Goal: Task Accomplishment & Management: Use online tool/utility

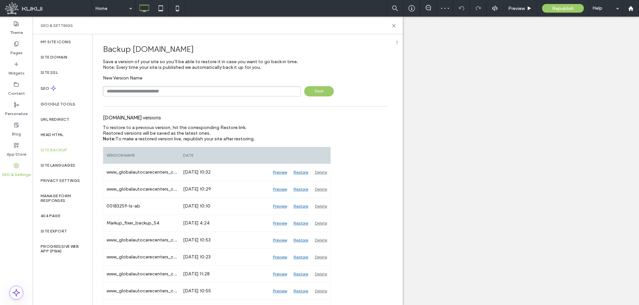
click at [164, 93] on input "text" at bounding box center [202, 91] width 198 height 10
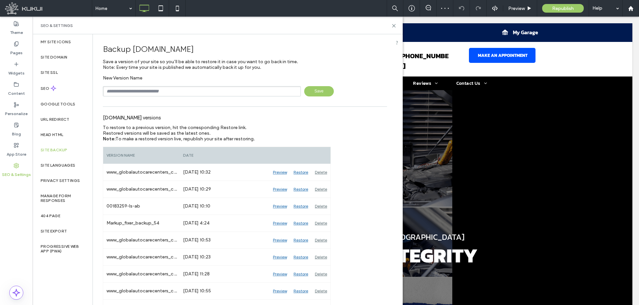
paste input "**********"
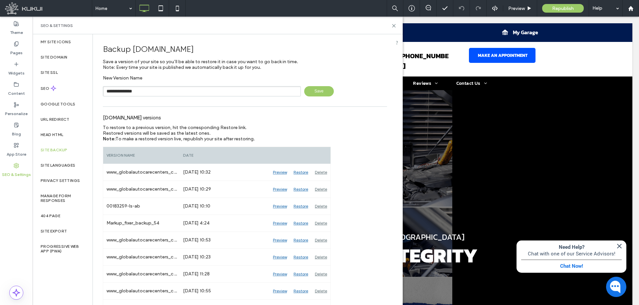
type input "**********"
click at [314, 92] on span "Save" at bounding box center [319, 91] width 30 height 10
click at [12, 46] on div "Pages" at bounding box center [16, 48] width 33 height 20
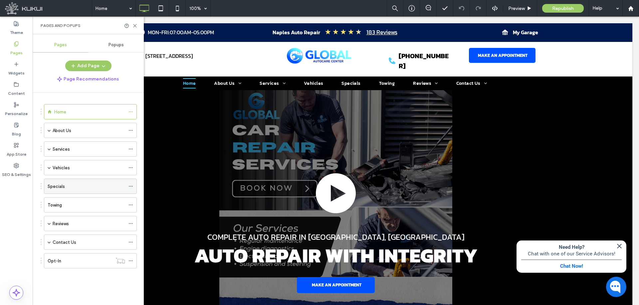
click at [77, 184] on div "Specials" at bounding box center [87, 186] width 78 height 7
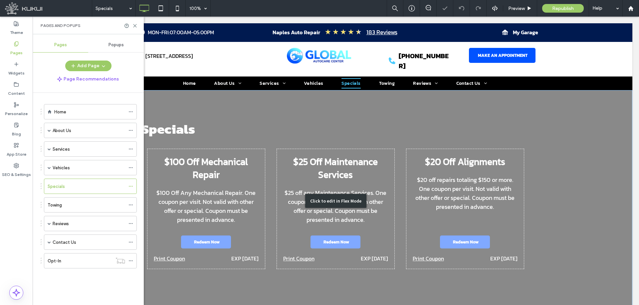
click at [235, 160] on div "Click to edit in Flex Mode" at bounding box center [335, 201] width 593 height 222
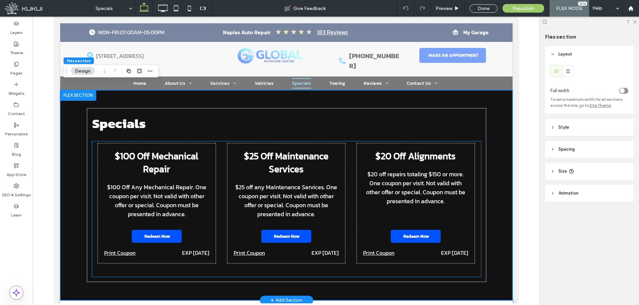
click at [217, 167] on div "$100 Off Mechanical Repair $100 Off Any Mechanical Repair. One coupon per visit…" at bounding box center [286, 210] width 389 height 136
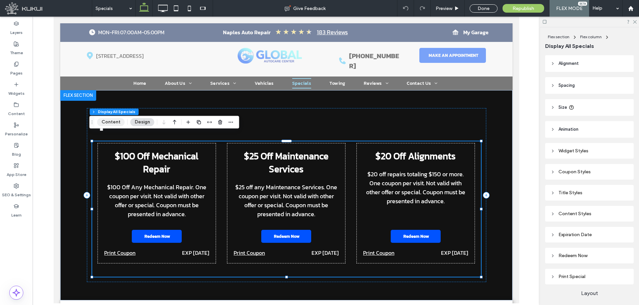
click at [115, 122] on button "Content" at bounding box center [111, 122] width 28 height 8
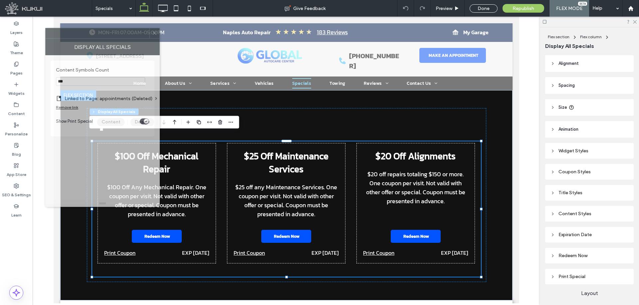
drag, startPoint x: 570, startPoint y: 68, endPoint x: 76, endPoint y: 47, distance: 494.0
click at [81, 30] on div at bounding box center [98, 33] width 104 height 10
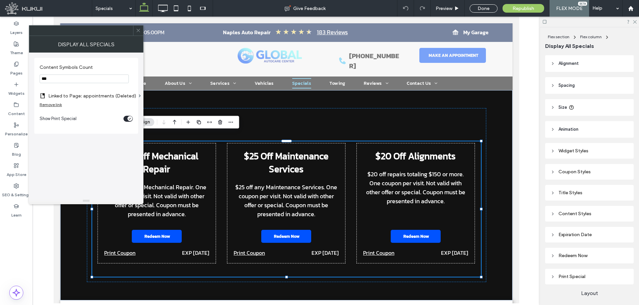
click at [60, 104] on div "Remove link" at bounding box center [51, 104] width 22 height 5
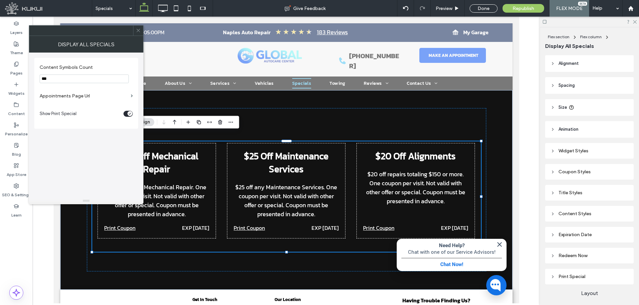
click at [86, 96] on label "Appointments Page Url" at bounding box center [84, 96] width 89 height 12
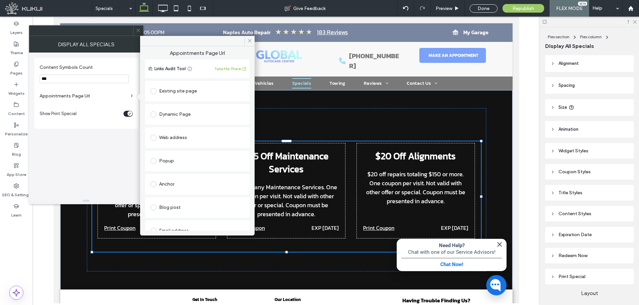
click at [178, 134] on div "Web address" at bounding box center [198, 138] width 94 height 11
click at [179, 150] on input "url" at bounding box center [195, 151] width 89 height 9
paste input "**********"
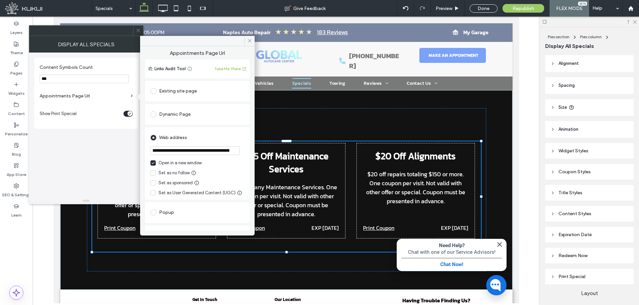
scroll to position [0, 39]
type input "**********"
click at [178, 162] on div "Open in a new window" at bounding box center [180, 163] width 43 height 7
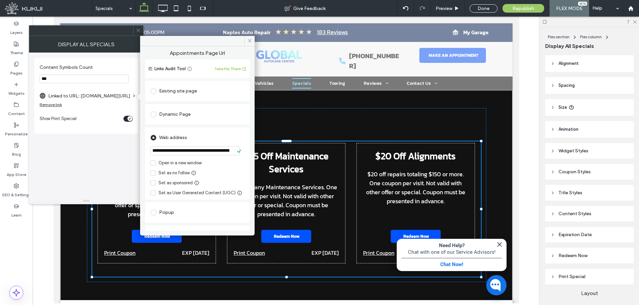
click at [113, 150] on div "Content Symbols Count *** Linked to URL: [DOMAIN_NAME][URL] Remove link Show Pr…" at bounding box center [86, 125] width 104 height 145
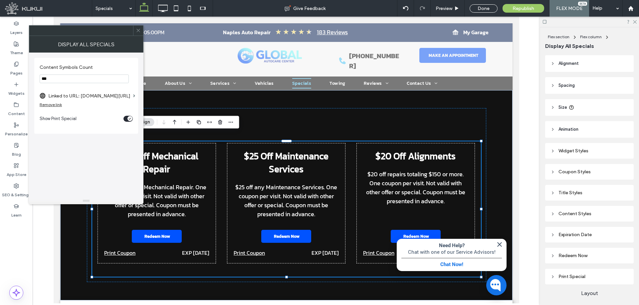
click at [138, 31] on icon at bounding box center [138, 30] width 5 height 5
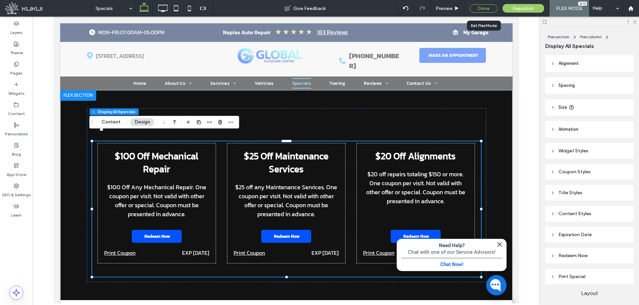
drag, startPoint x: 482, startPoint y: 9, endPoint x: 5, endPoint y: 103, distance: 486.0
click at [482, 9] on div "Done" at bounding box center [484, 8] width 28 height 8
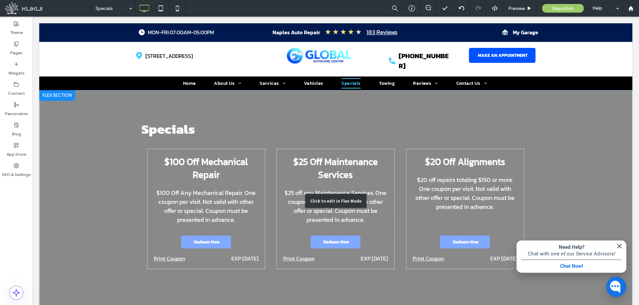
scroll to position [75, 0]
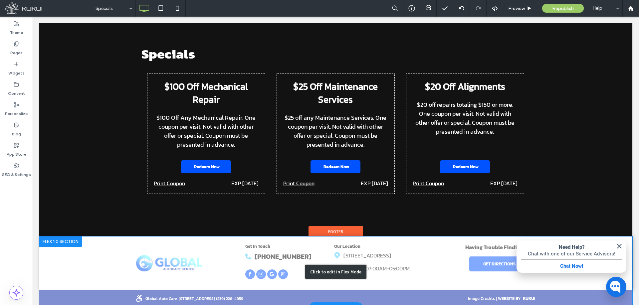
click at [115, 290] on div "Click to edit in Flex Mode" at bounding box center [335, 272] width 593 height 71
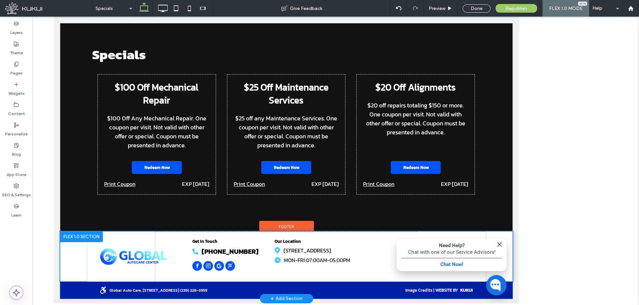
scroll to position [60, 0]
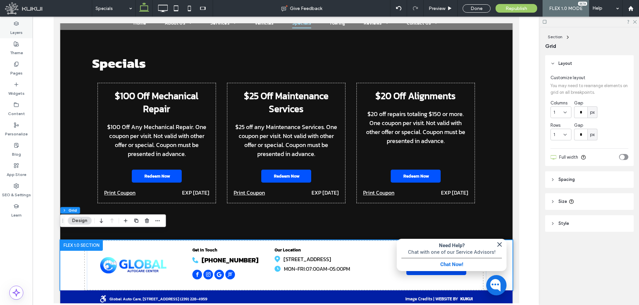
click at [13, 28] on label "Layers" at bounding box center [16, 30] width 12 height 9
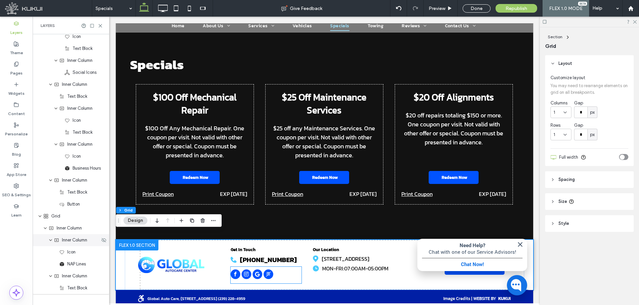
scroll to position [116, 0]
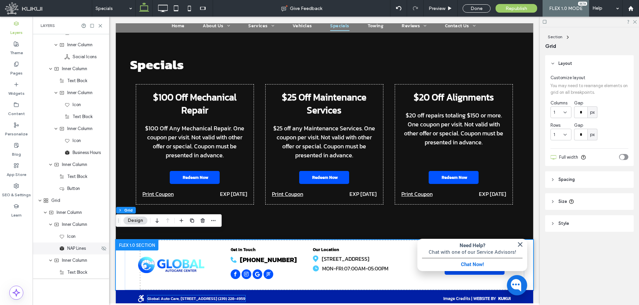
click at [74, 247] on span "NAP Lines" at bounding box center [76, 248] width 19 height 7
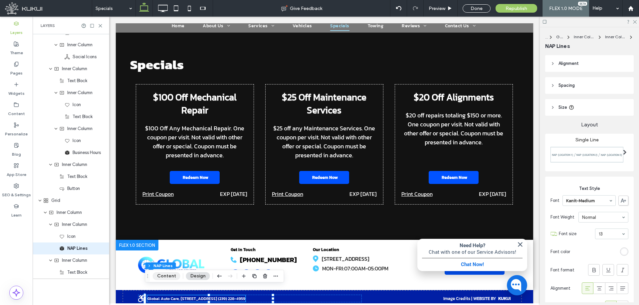
click at [159, 275] on button "Content" at bounding box center [167, 276] width 28 height 8
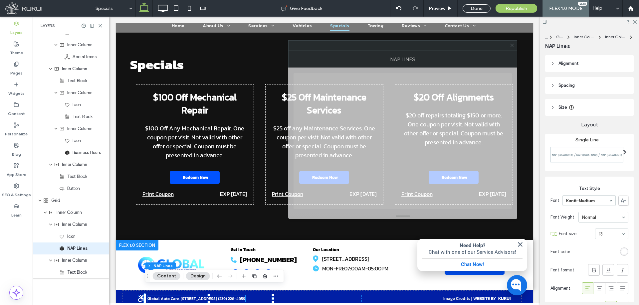
drag, startPoint x: 500, startPoint y: 67, endPoint x: 375, endPoint y: 77, distance: 125.6
click at [370, 41] on div at bounding box center [398, 46] width 218 height 10
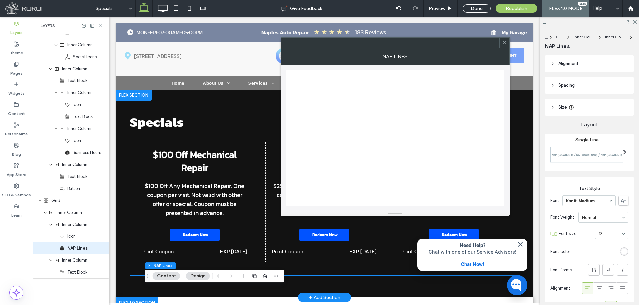
scroll to position [58, 0]
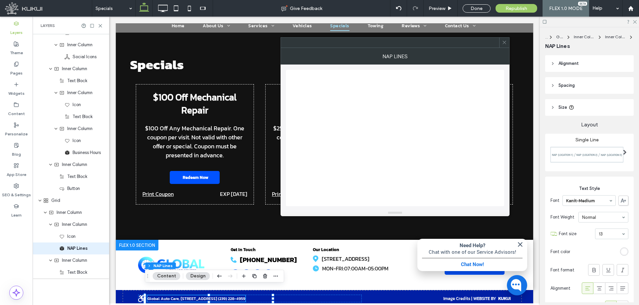
drag, startPoint x: 505, startPoint y: 45, endPoint x: 503, endPoint y: 42, distance: 4.3
click at [505, 45] on span at bounding box center [504, 43] width 5 height 10
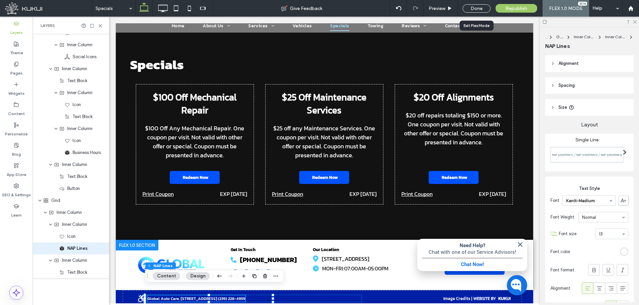
click at [473, 5] on div "Done" at bounding box center [477, 8] width 28 height 8
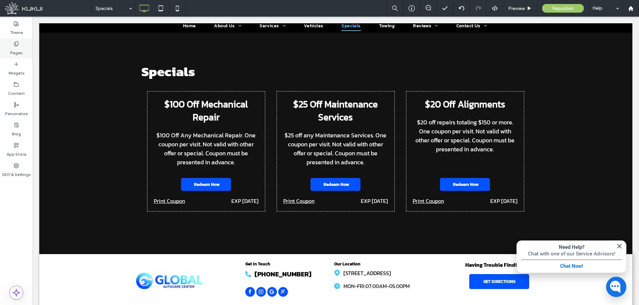
click at [23, 54] on div "Pages" at bounding box center [16, 48] width 33 height 20
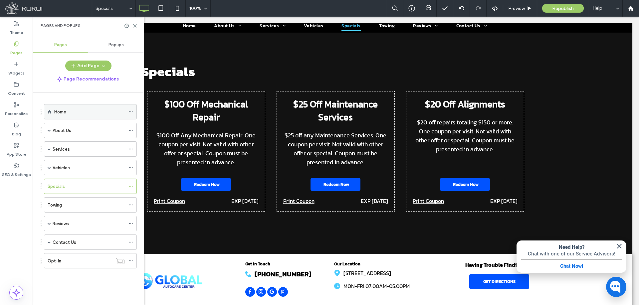
click at [73, 110] on div "Home" at bounding box center [89, 112] width 71 height 7
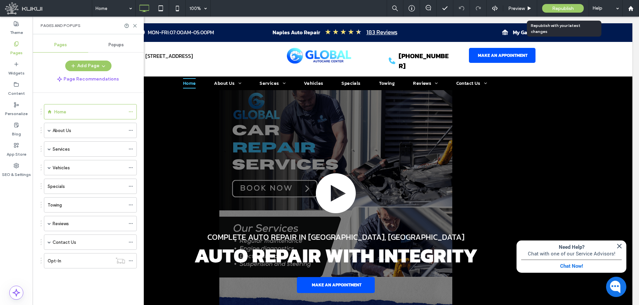
drag, startPoint x: 566, startPoint y: 9, endPoint x: 352, endPoint y: 47, distance: 217.8
click at [566, 9] on span "Republish" at bounding box center [564, 9] width 22 height 6
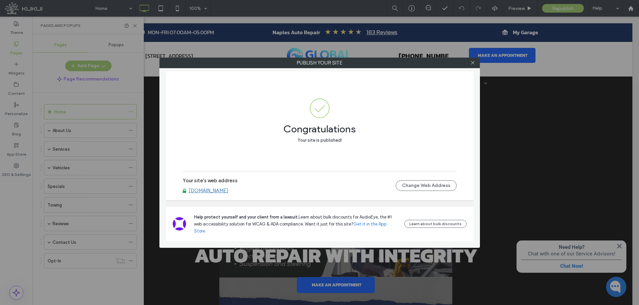
click at [228, 194] on link "[DOMAIN_NAME]" at bounding box center [209, 191] width 40 height 6
click at [474, 63] on icon at bounding box center [473, 62] width 5 height 5
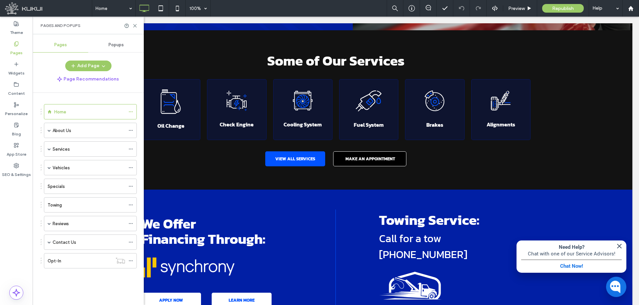
scroll to position [1230, 0]
